Goal: Information Seeking & Learning: Learn about a topic

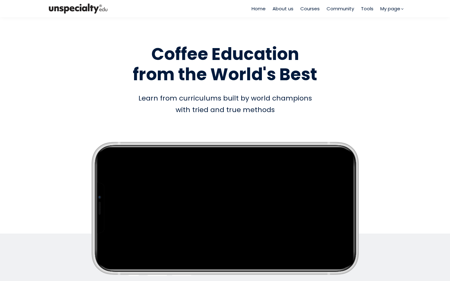
click at [316, 8] on span "Courses" at bounding box center [309, 8] width 19 height 7
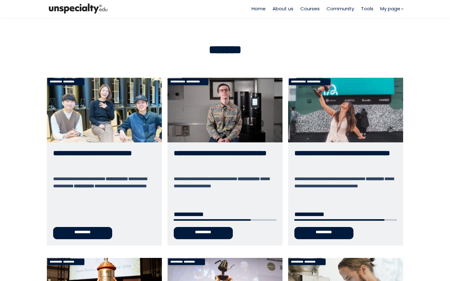
click at [210, 96] on link "**********" at bounding box center [224, 161] width 115 height 167
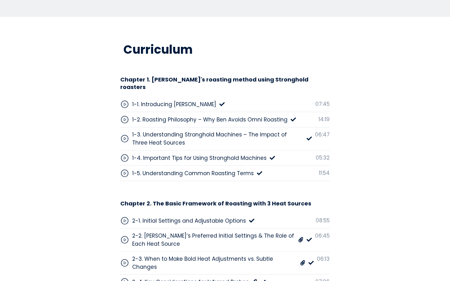
scroll to position [1949, 0]
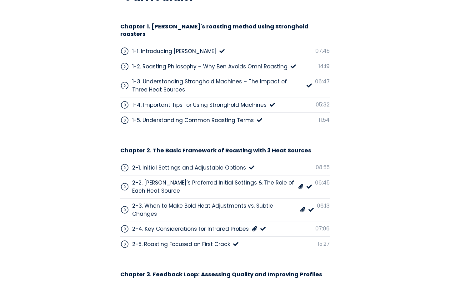
click at [194, 164] on div "2-1. Initial Settings and Adjustable Options" at bounding box center [189, 168] width 114 height 8
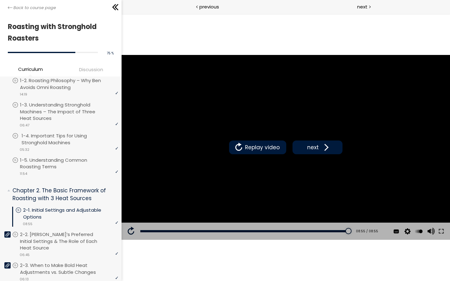
scroll to position [55, 0]
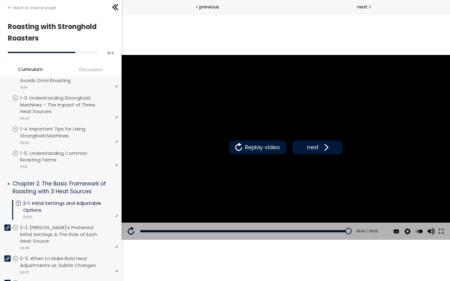
click at [60, 205] on p "2-1. Initial Settings and Adjustable Options" at bounding box center [70, 207] width 95 height 14
click at [256, 146] on span "Replay video" at bounding box center [262, 147] width 38 height 8
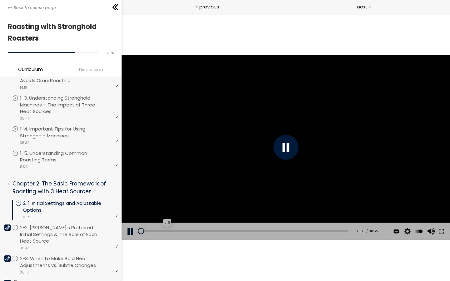
click at [151, 232] on div "01:11" at bounding box center [244, 231] width 208 height 2
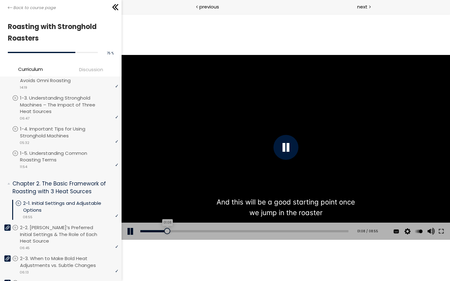
click at [166, 231] on div "01:08" at bounding box center [244, 231] width 208 height 2
click at [185, 229] on div "Add chapter 01:26" at bounding box center [244, 231] width 208 height 17
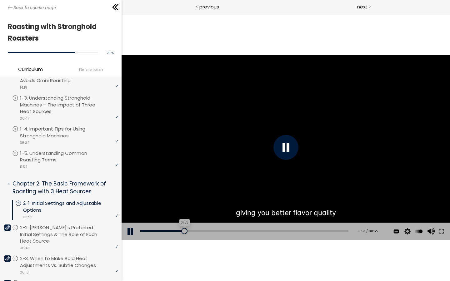
click at [183, 231] on div "01:53" at bounding box center [244, 231] width 208 height 2
click at [174, 230] on div "01:30" at bounding box center [244, 231] width 208 height 2
click at [277, 122] on div at bounding box center [285, 147] width 328 height 185
click at [261, 158] on div at bounding box center [285, 147] width 328 height 185
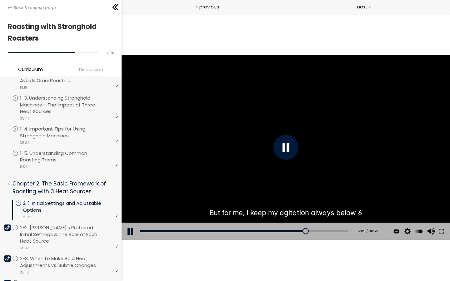
click at [292, 233] on div "Add chapter 06:52" at bounding box center [244, 231] width 208 height 17
click at [292, 232] on div "06:43" at bounding box center [244, 231] width 208 height 2
click at [303, 151] on div at bounding box center [285, 147] width 328 height 185
click at [300, 139] on div at bounding box center [285, 147] width 328 height 185
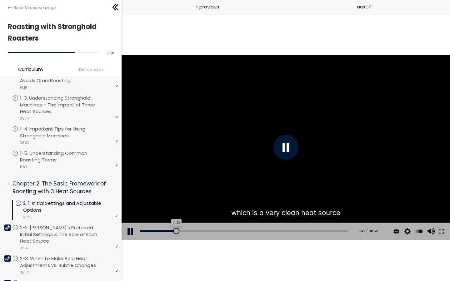
click at [175, 231] on div "01:32" at bounding box center [244, 231] width 208 height 2
click at [183, 232] on div "01:54" at bounding box center [244, 231] width 208 height 2
click at [187, 232] on div "02:03" at bounding box center [244, 231] width 208 height 2
click at [197, 231] on div "02:29" at bounding box center [244, 231] width 208 height 2
click at [203, 231] on div "02:45" at bounding box center [244, 231] width 208 height 2
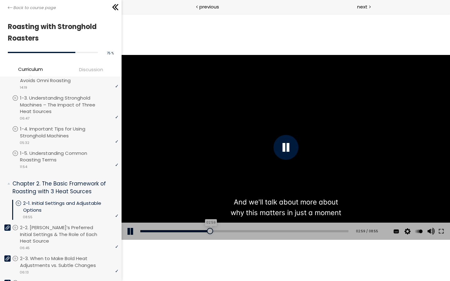
click at [207, 231] on div "02:59" at bounding box center [244, 231] width 208 height 2
click at [212, 230] on div "Add chapter 03:11" at bounding box center [244, 231] width 208 height 17
click at [217, 230] on div "Add chapter 03:11" at bounding box center [244, 231] width 208 height 17
click at [218, 230] on div "Add chapter 03:11" at bounding box center [244, 231] width 208 height 17
click at [215, 234] on div "Add chapter 03:28" at bounding box center [244, 231] width 208 height 17
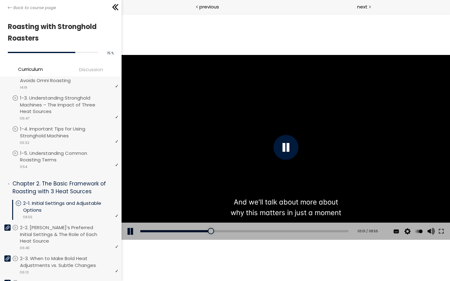
click at [216, 233] on div "Add chapter 03:28" at bounding box center [244, 231] width 208 height 17
click at [217, 231] on div "03:28" at bounding box center [244, 231] width 208 height 2
click at [221, 231] on div "03:35" at bounding box center [244, 231] width 208 height 2
click at [230, 231] on div "03:51" at bounding box center [244, 231] width 208 height 2
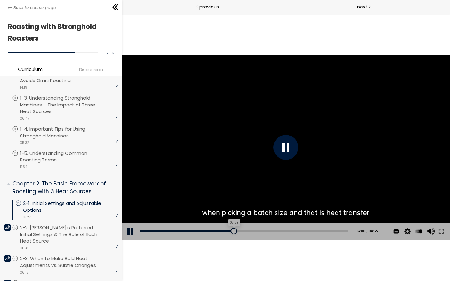
click at [238, 231] on div "03:59" at bounding box center [244, 231] width 208 height 2
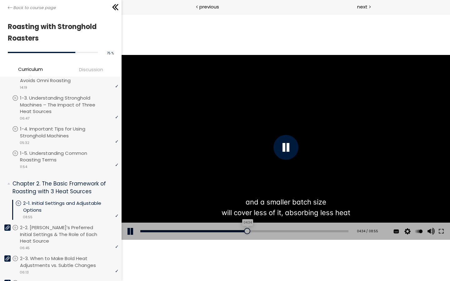
click at [243, 231] on div "04:34" at bounding box center [244, 231] width 208 height 2
click at [252, 229] on div "Add chapter 04:50" at bounding box center [244, 231] width 208 height 17
click at [251, 232] on div "Add chapter 04:50" at bounding box center [244, 231] width 208 height 17
click at [253, 231] on div "05:01" at bounding box center [244, 231] width 208 height 2
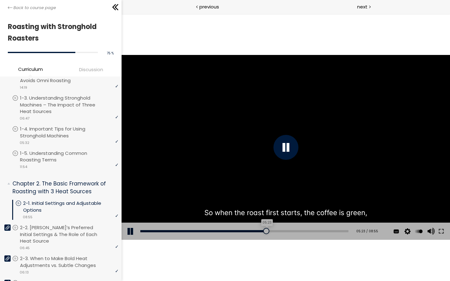
click at [262, 231] on div "05:23" at bounding box center [244, 231] width 208 height 2
click at [266, 231] on div "05:33" at bounding box center [244, 231] width 208 height 2
click at [281, 231] on div "06:13" at bounding box center [244, 231] width 208 height 2
click at [287, 232] on div "06:14" at bounding box center [244, 231] width 208 height 2
click at [293, 232] on div "06:39" at bounding box center [244, 231] width 208 height 2
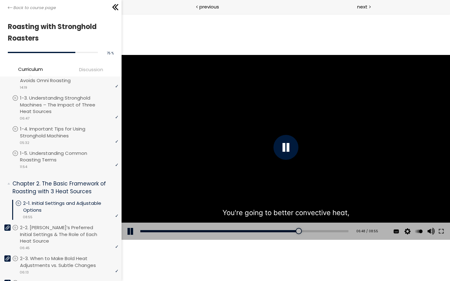
click at [301, 232] on div "Add chapter 06:57" at bounding box center [244, 231] width 208 height 17
click at [308, 229] on div "Add chapter 07:20" at bounding box center [244, 231] width 208 height 17
click at [311, 230] on div "07:33" at bounding box center [244, 231] width 208 height 2
click at [327, 231] on div "08:16" at bounding box center [244, 231] width 208 height 2
click at [157, 229] on div "Add chapter 01:00" at bounding box center [244, 231] width 208 height 17
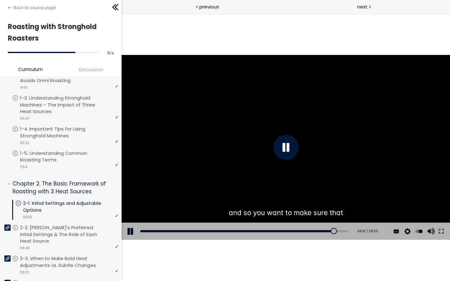
click at [156, 232] on div "Add chapter 00:42" at bounding box center [244, 231] width 208 height 17
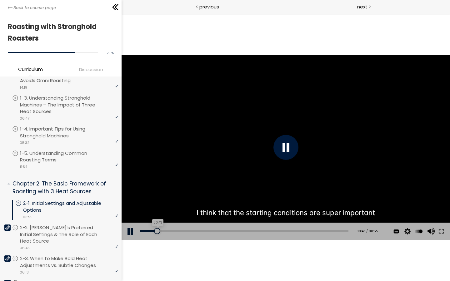
click at [156, 232] on div "00:43" at bounding box center [244, 231] width 208 height 2
click at [170, 230] on div "01:19" at bounding box center [244, 231] width 208 height 2
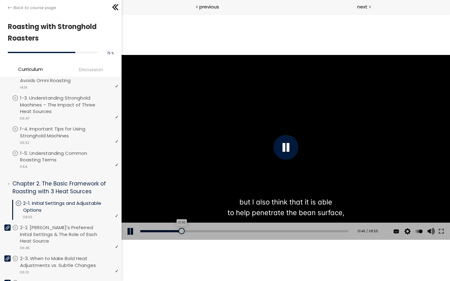
click at [180, 231] on div "01:46" at bounding box center [244, 231] width 208 height 2
click at [185, 231] on div "01:57" at bounding box center [244, 231] width 208 height 2
click at [198, 233] on div "Add chapter 02:12" at bounding box center [244, 231] width 208 height 17
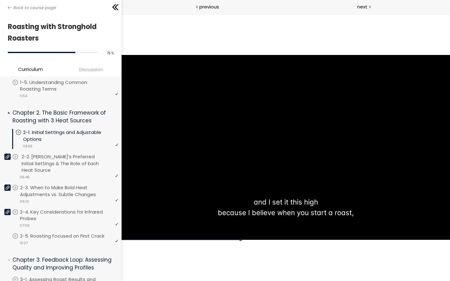
click at [88, 160] on p "2-2. Ben’s Preferred Initial Settings & The Role of Each Heat Source" at bounding box center [71, 163] width 98 height 20
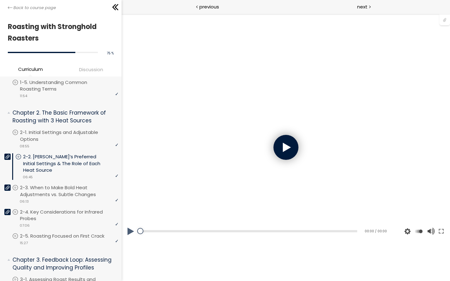
click at [293, 158] on div at bounding box center [285, 147] width 328 height 185
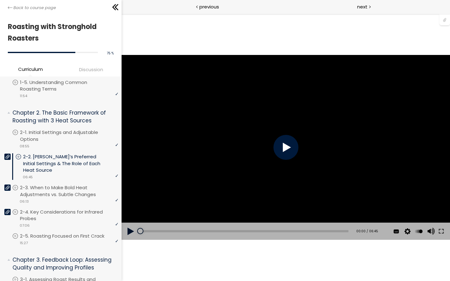
click at [281, 154] on div at bounding box center [285, 147] width 25 height 25
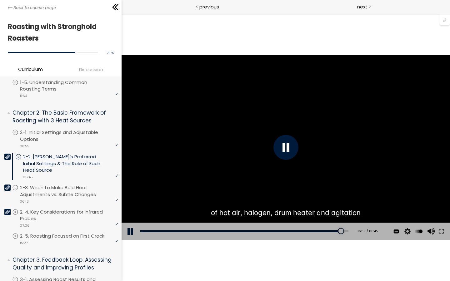
click at [257, 96] on div "You can download the roast profile image by clicking the 📎 above." at bounding box center [285, 147] width 328 height 185
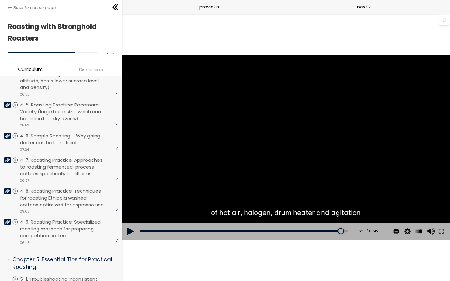
scroll to position [831, 0]
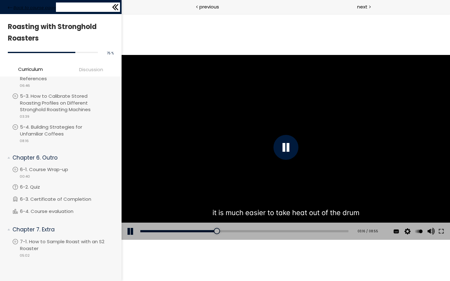
click at [33, 9] on span "Back to course page" at bounding box center [34, 8] width 42 height 6
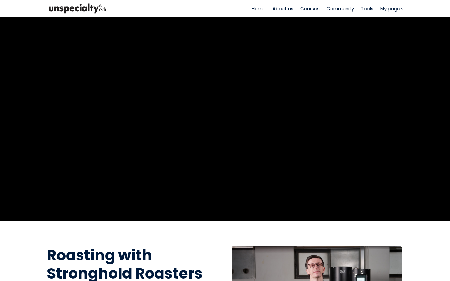
click at [312, 8] on span "Courses" at bounding box center [309, 8] width 19 height 7
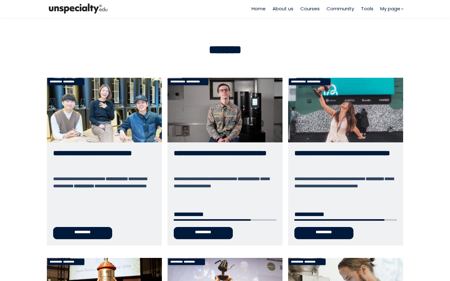
scroll to position [168, 0]
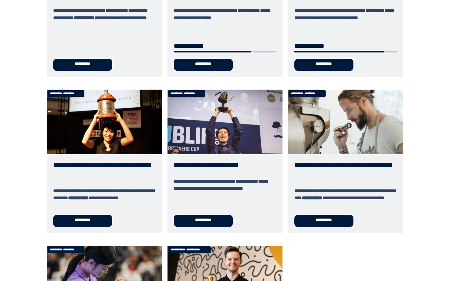
click at [364, 135] on link "**********" at bounding box center [345, 162] width 115 height 144
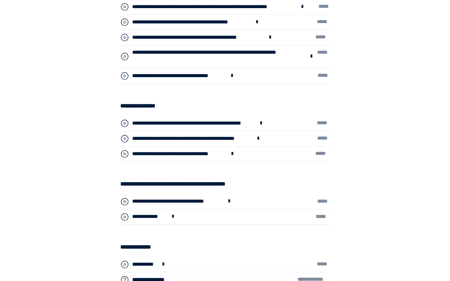
scroll to position [2095, 0]
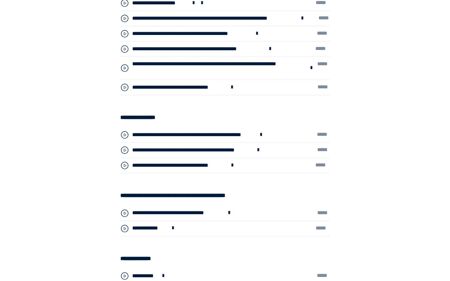
click at [200, 87] on div "**********" at bounding box center [179, 87] width 94 height 8
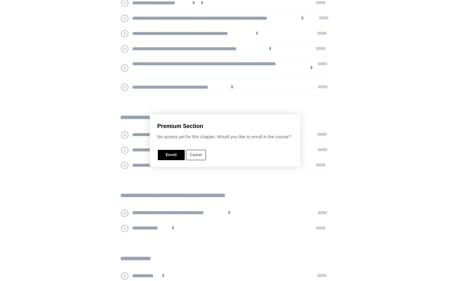
click at [202, 155] on button "Cancel" at bounding box center [196, 155] width 20 height 10
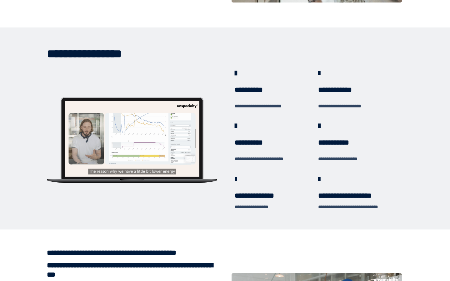
scroll to position [0, 0]
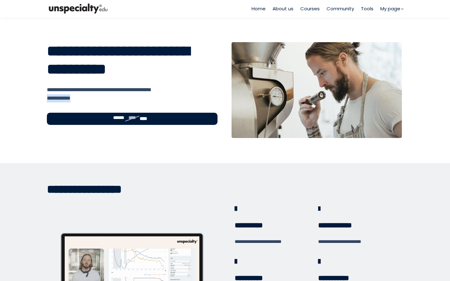
drag, startPoint x: 73, startPoint y: 102, endPoint x: 35, endPoint y: 100, distance: 38.5
click at [35, 100] on section "**********" at bounding box center [225, 90] width 450 height 146
copy div "**********"
